Goal: Complete application form

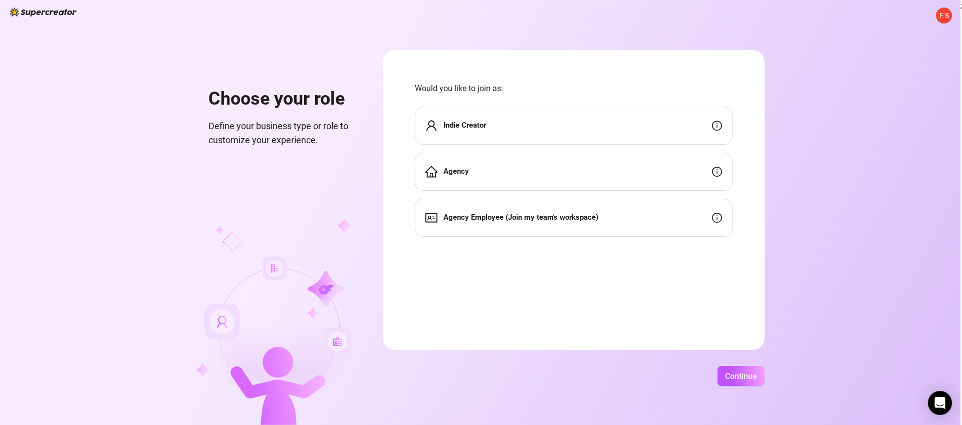
click at [614, 178] on div "Agency" at bounding box center [574, 172] width 318 height 38
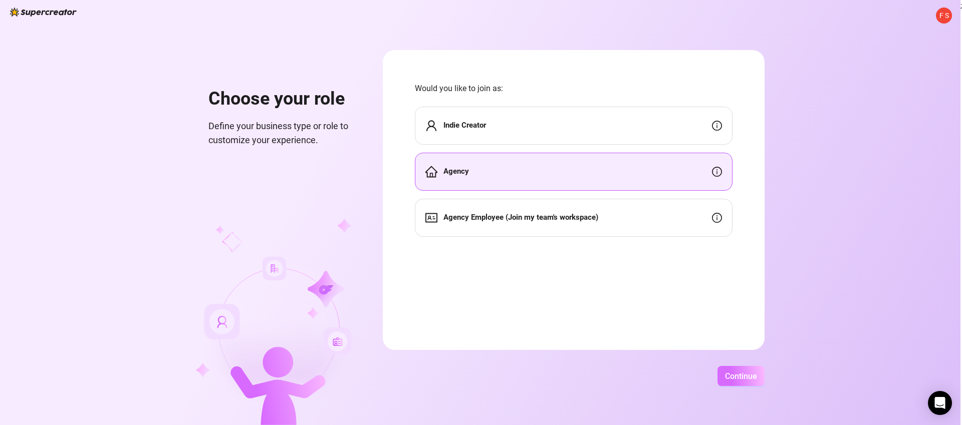
click at [743, 376] on span "Continue" at bounding box center [741, 377] width 32 height 10
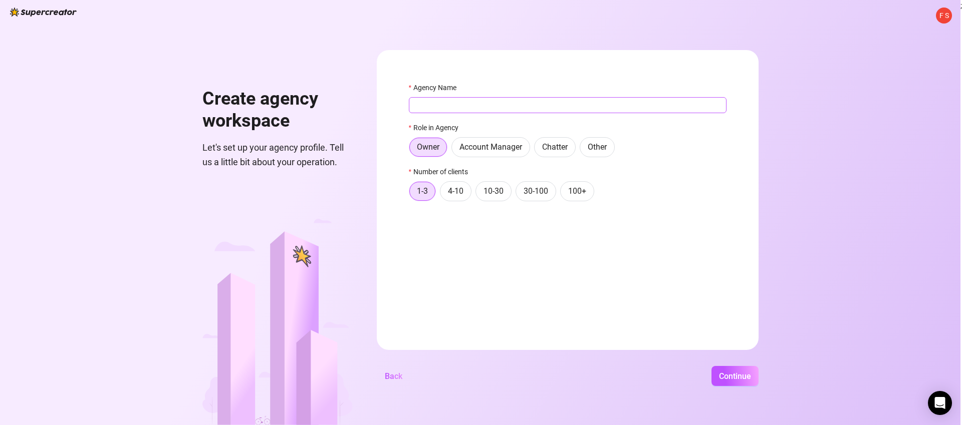
click at [438, 102] on input "Agency Name" at bounding box center [568, 105] width 318 height 16
type input "hjhgjghjmn"
click at [728, 373] on span "Continue" at bounding box center [735, 377] width 32 height 10
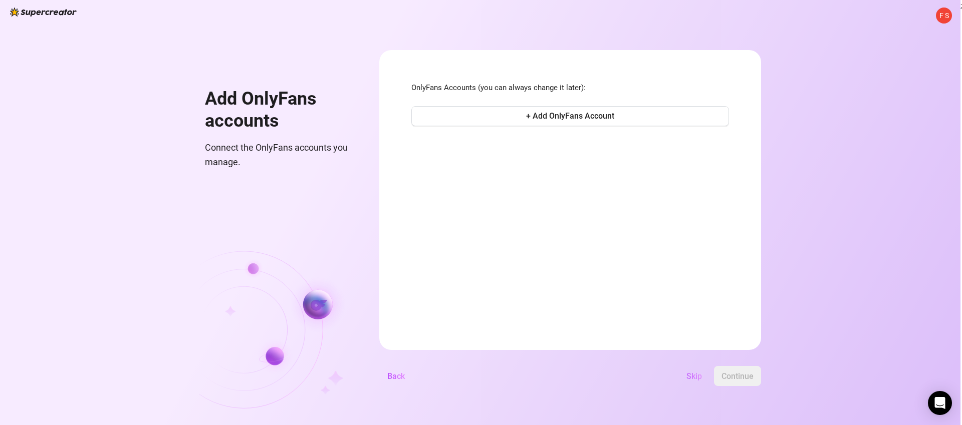
click at [693, 376] on span "Skip" at bounding box center [694, 377] width 16 height 10
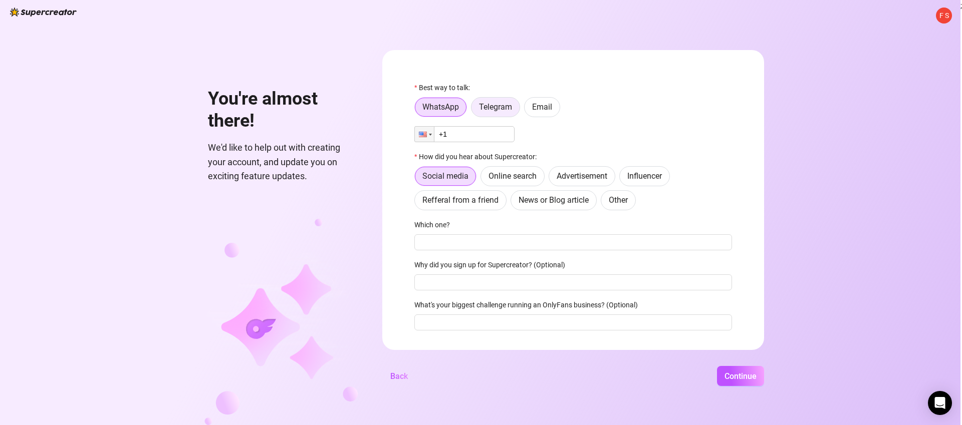
click at [503, 102] on span "Telegram" at bounding box center [495, 107] width 33 height 10
click at [474, 110] on input "Telegram" at bounding box center [474, 110] width 0 height 0
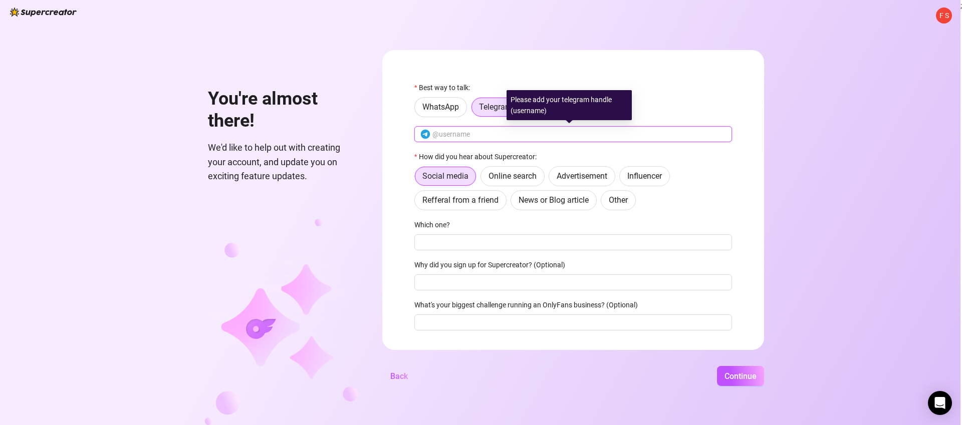
click at [484, 131] on input "text" at bounding box center [579, 134] width 294 height 11
type input "hfgjnfn"
click at [536, 196] on span "News or Blog article" at bounding box center [554, 200] width 70 height 10
click at [514, 203] on input "News or Blog article" at bounding box center [514, 203] width 0 height 0
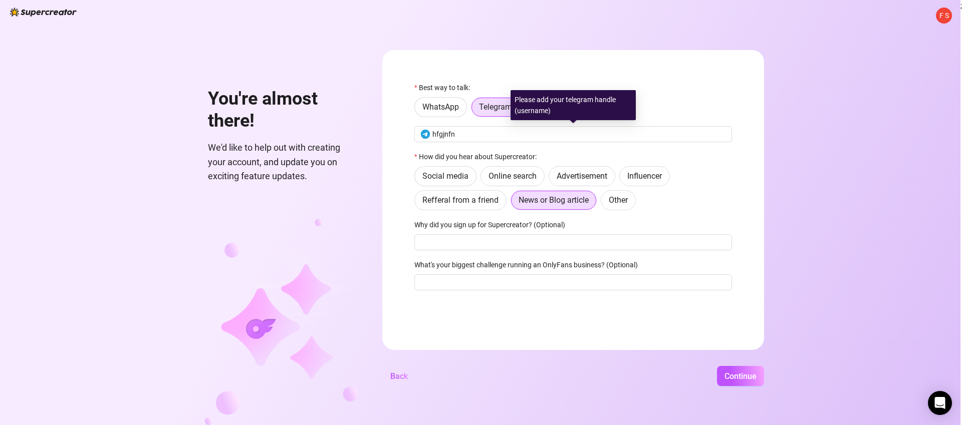
click at [525, 233] on div "Why did you sign up for Supercreator? (Optional)" at bounding box center [573, 226] width 318 height 15
click at [526, 237] on input "f" at bounding box center [573, 243] width 318 height 16
click at [531, 240] on input "fhjf" at bounding box center [573, 243] width 318 height 16
type input "fhjfgjnvf"
drag, startPoint x: 544, startPoint y: 298, endPoint x: 552, endPoint y: 292, distance: 9.3
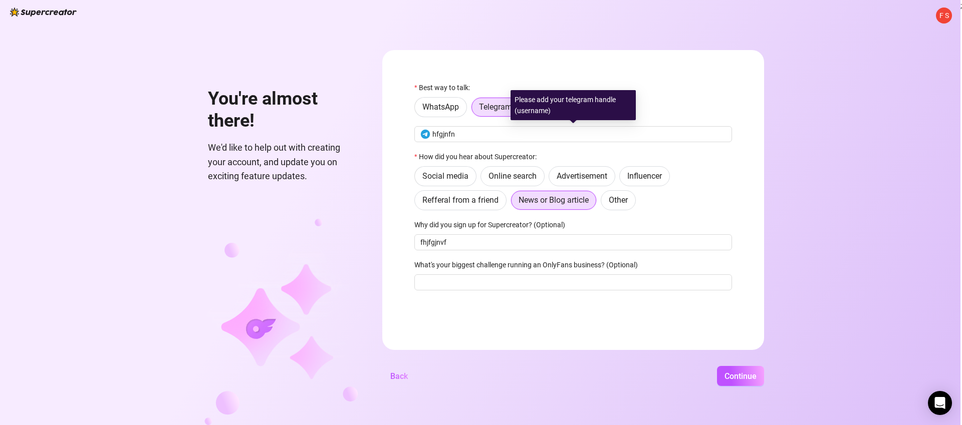
click at [544, 298] on div "Best way to talk: WhatsApp Telegram Email hfgjnfn How did you hear about Superc…" at bounding box center [573, 190] width 318 height 217
click at [552, 292] on div "Best way to talk: WhatsApp Telegram Email hfgjnfn How did you hear about Superc…" at bounding box center [573, 190] width 318 height 217
click at [561, 284] on input "f" at bounding box center [573, 283] width 318 height 16
click at [565, 284] on input "fjhf" at bounding box center [573, 283] width 318 height 16
type input "fjhfhjfjnd"
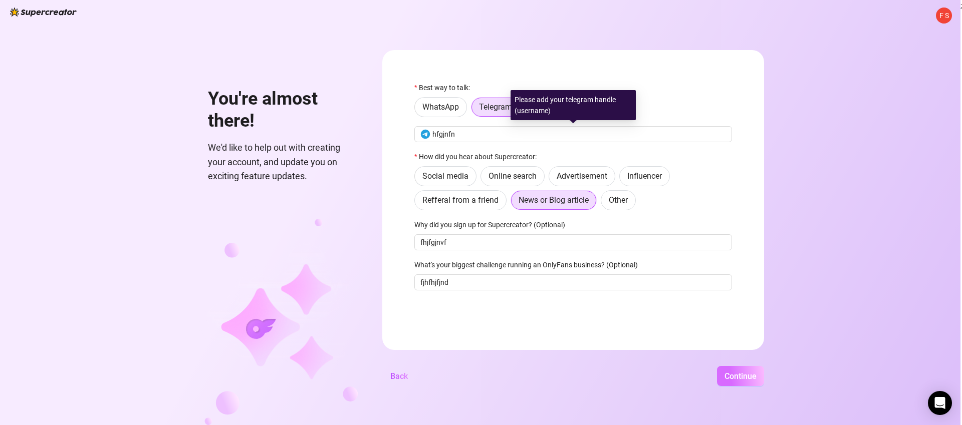
click at [752, 372] on span "Continue" at bounding box center [741, 377] width 32 height 10
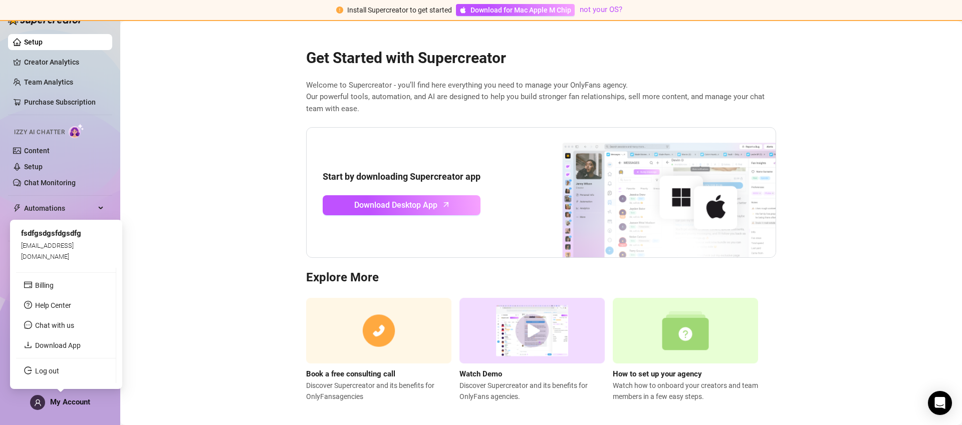
click at [76, 401] on span "My Account" at bounding box center [70, 402] width 40 height 9
click at [50, 371] on link "Log out" at bounding box center [47, 371] width 24 height 8
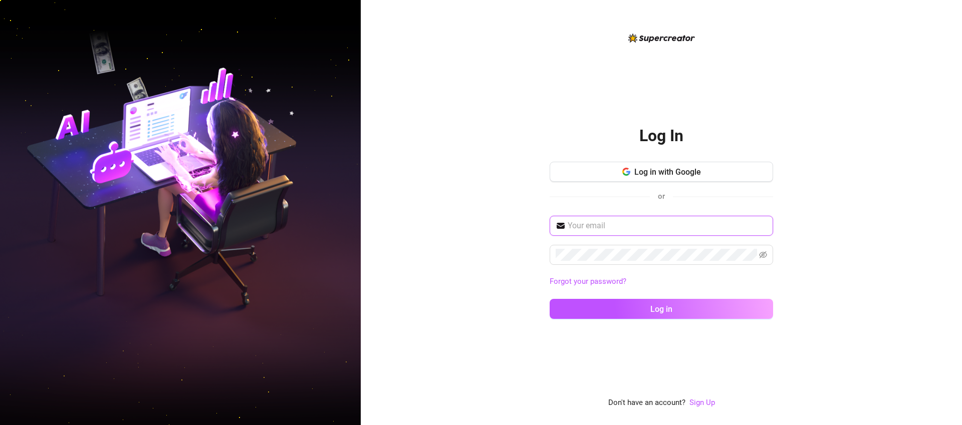
type input "[EMAIL_ADDRESS][DOMAIN_NAME]"
click at [672, 177] on button "Log in with Google" at bounding box center [661, 172] width 223 height 20
